Goal: Find specific page/section: Find specific page/section

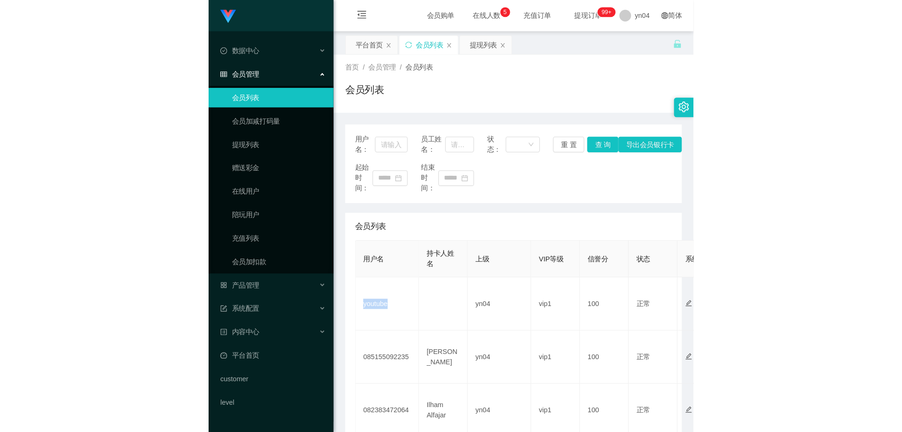
scroll to position [329, 0]
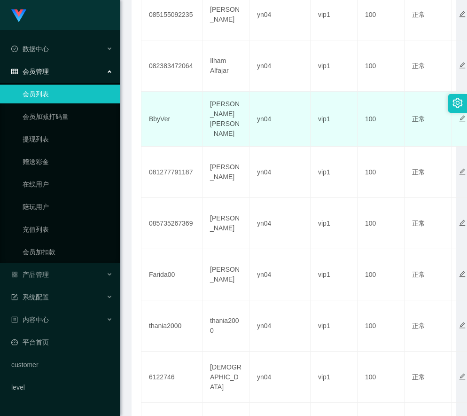
click at [166, 107] on td "BbyVer" at bounding box center [171, 119] width 61 height 55
click at [156, 116] on td "BbyVer" at bounding box center [171, 119] width 61 height 55
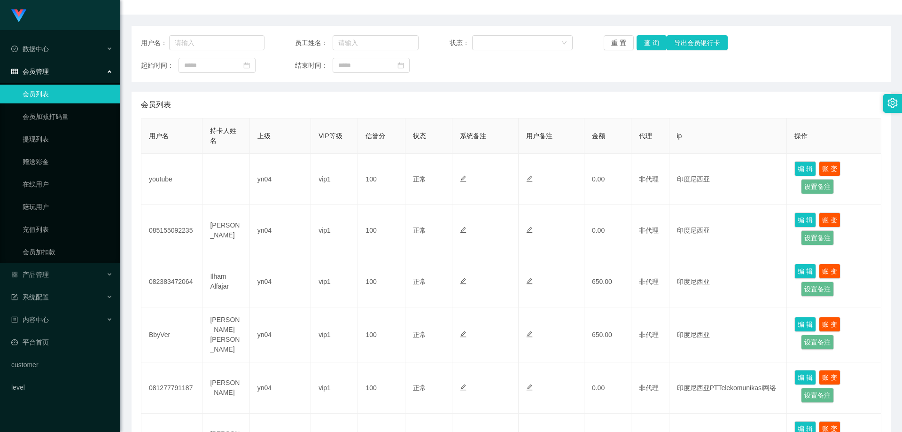
scroll to position [0, 0]
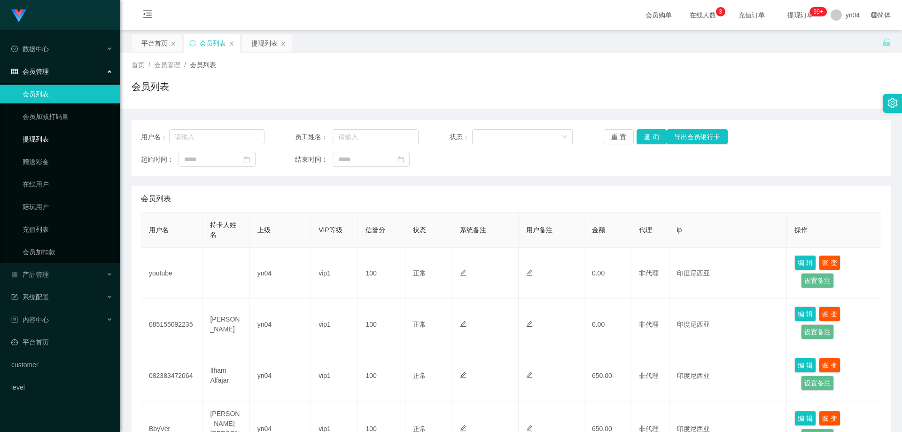
click at [47, 138] on link "提现列表" at bounding box center [68, 139] width 90 height 19
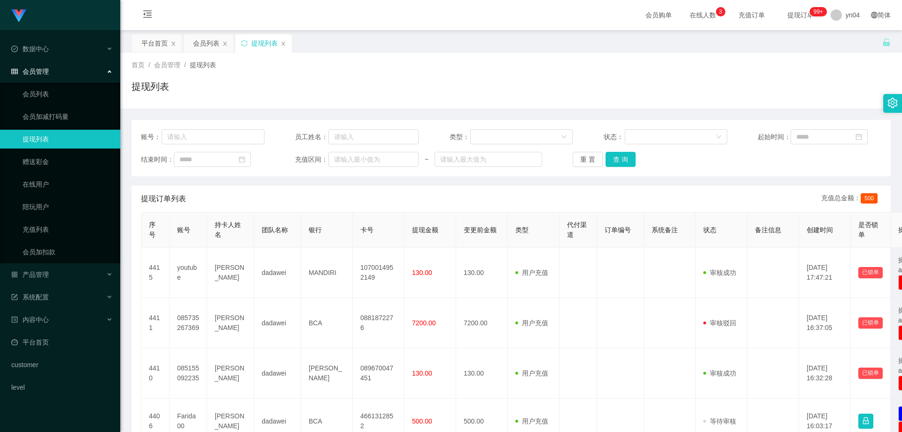
scroll to position [47, 0]
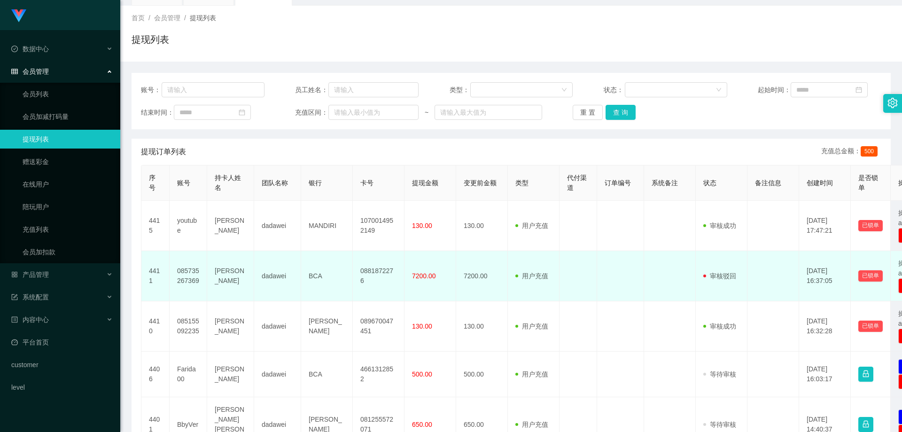
drag, startPoint x: 216, startPoint y: 265, endPoint x: 229, endPoint y: 285, distance: 24.0
click at [229, 285] on td "[PERSON_NAME]" at bounding box center [230, 276] width 47 height 50
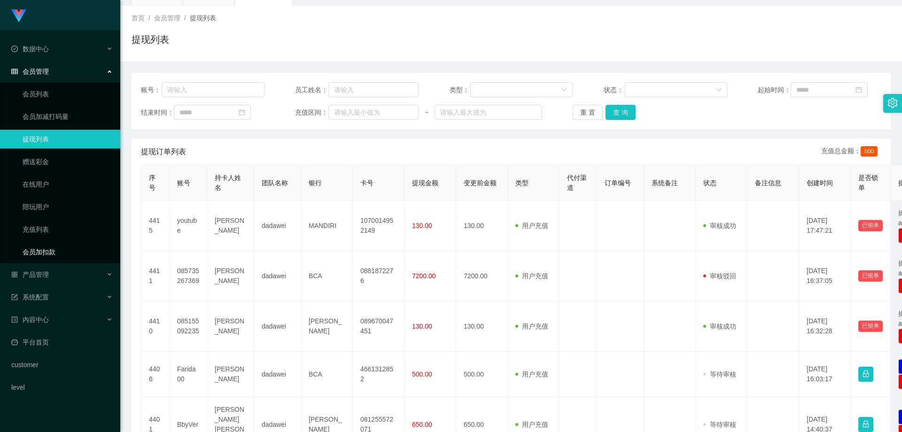
copy td "[PERSON_NAME]"
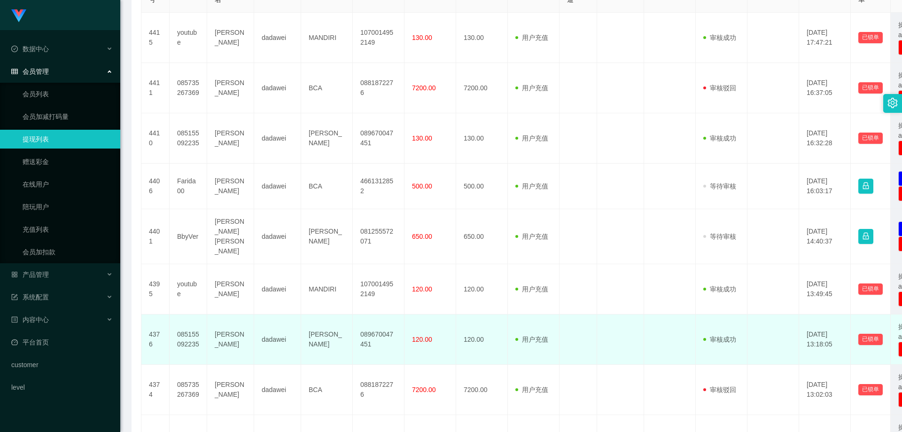
scroll to position [376, 0]
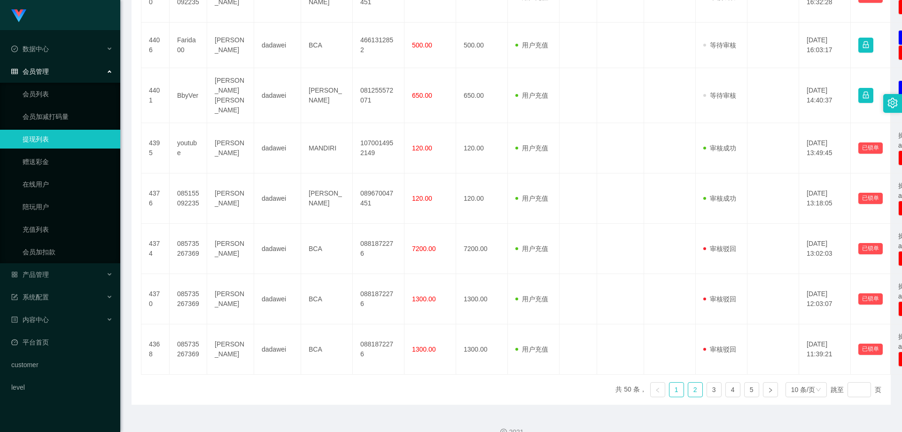
click at [467, 383] on link "2" at bounding box center [695, 390] width 14 height 14
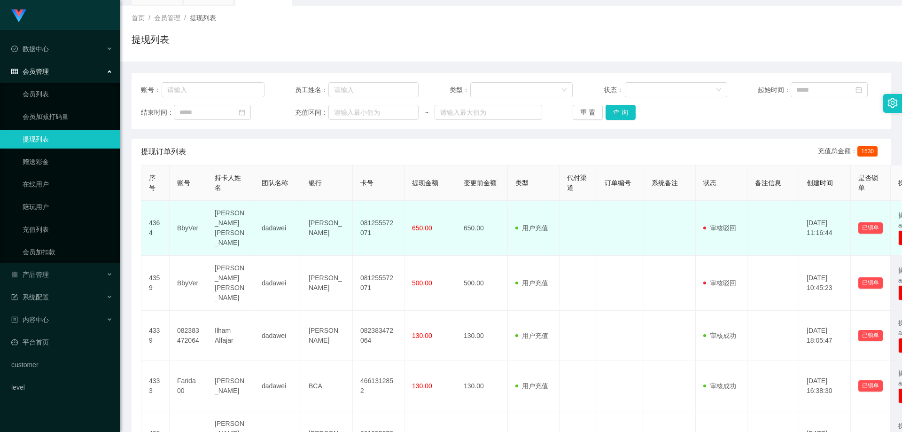
scroll to position [141, 0]
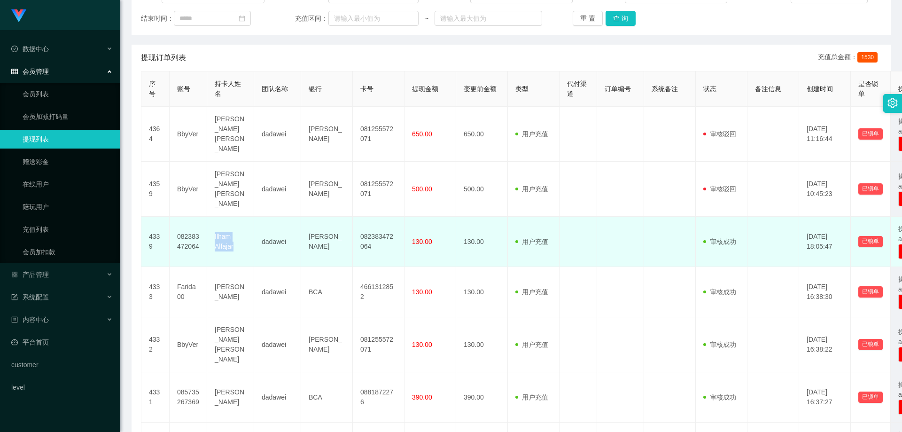
drag, startPoint x: 214, startPoint y: 226, endPoint x: 235, endPoint y: 238, distance: 23.4
click at [235, 238] on td "Ilham Alfajar" at bounding box center [230, 242] width 47 height 50
copy td "Ilham Alfajar"
click at [188, 226] on td "082383472064" at bounding box center [189, 242] width 38 height 50
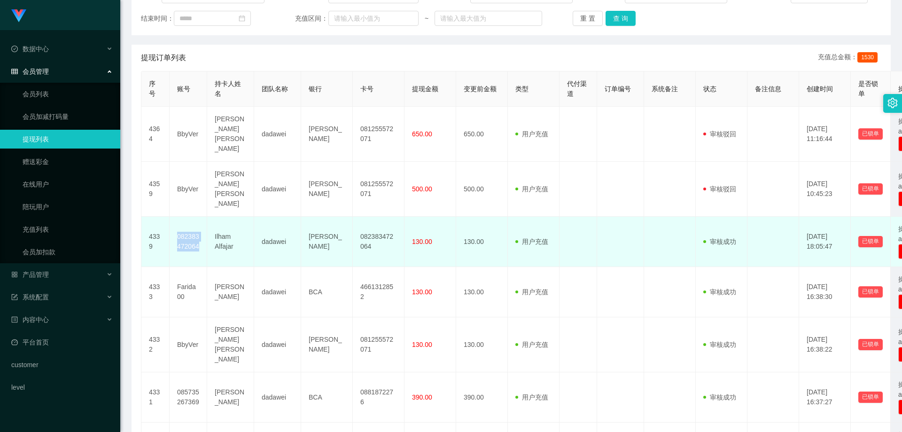
copy td "082383472064"
